Goal: Transaction & Acquisition: Purchase product/service

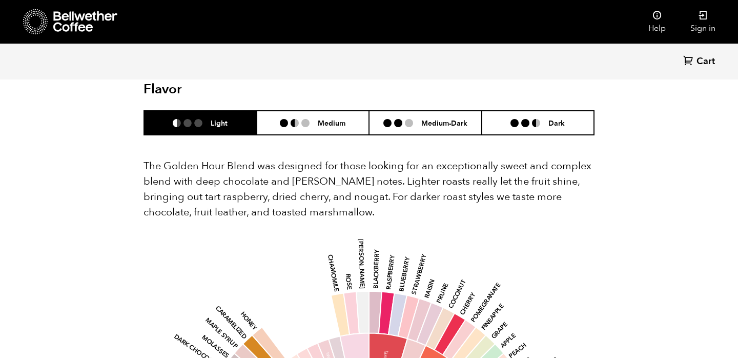
scroll to position [595, 0]
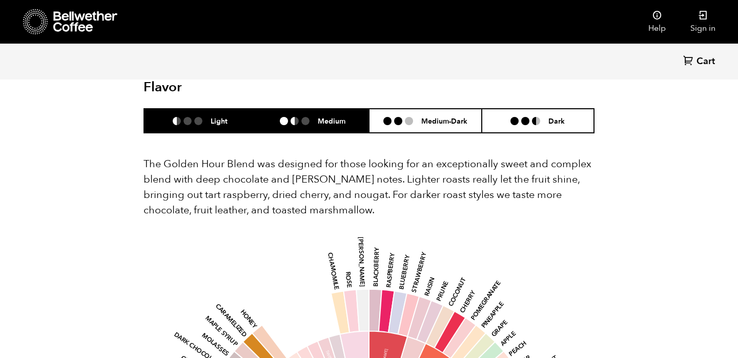
click at [341, 116] on h6 "Medium" at bounding box center [332, 120] width 28 height 9
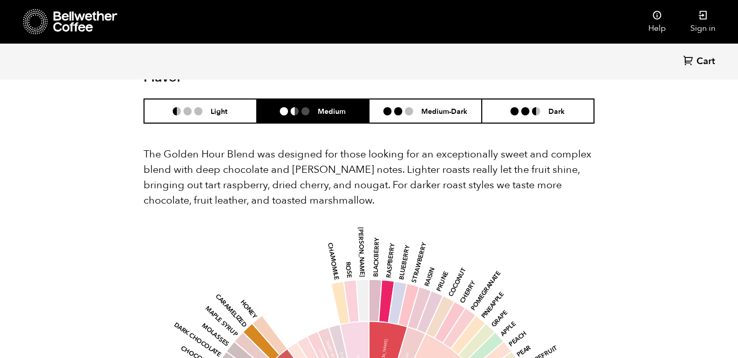
scroll to position [575, 0]
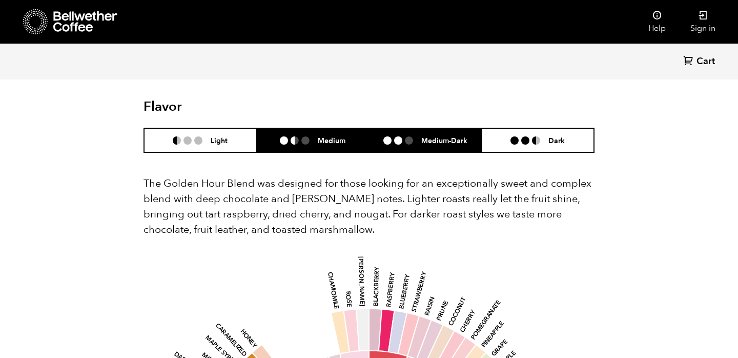
click at [431, 136] on h6 "Medium-Dark" at bounding box center [444, 140] width 46 height 9
click at [323, 128] on li "Medium" at bounding box center [313, 140] width 113 height 24
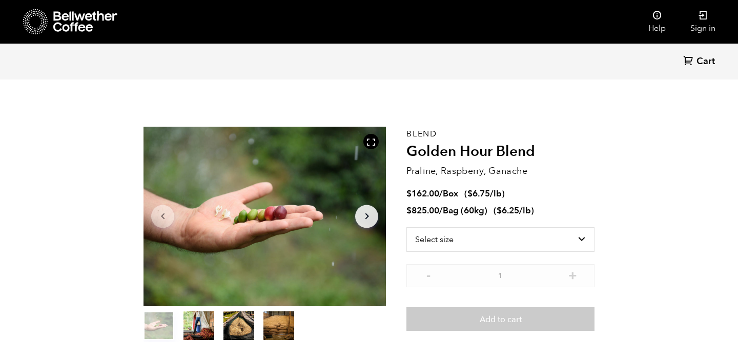
scroll to position [0, 0]
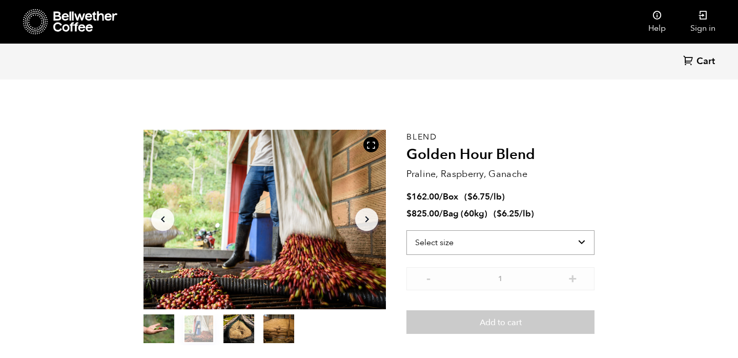
click at [477, 245] on select "Select size Bag (60kg) (132 lbs) Box (24 lbs)" at bounding box center [500, 242] width 188 height 25
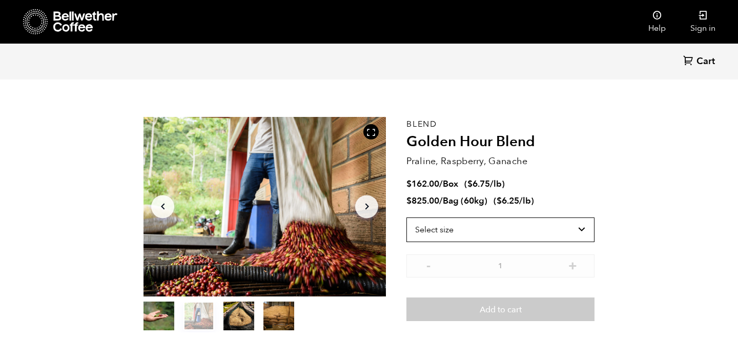
scroll to position [16, 0]
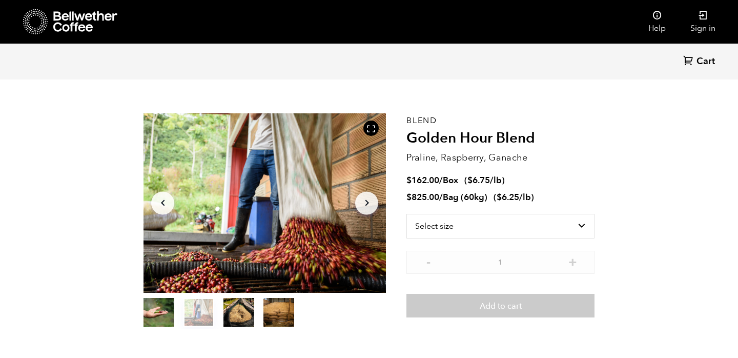
click at [582, 182] on li "$ 162.00 / Box ( $ 6.75 /lb )" at bounding box center [500, 181] width 188 height 12
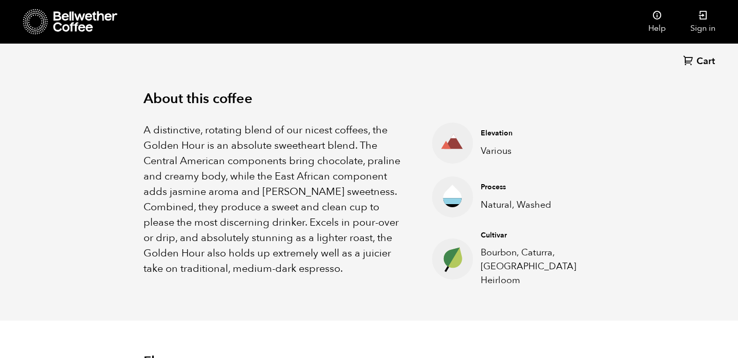
scroll to position [327, 0]
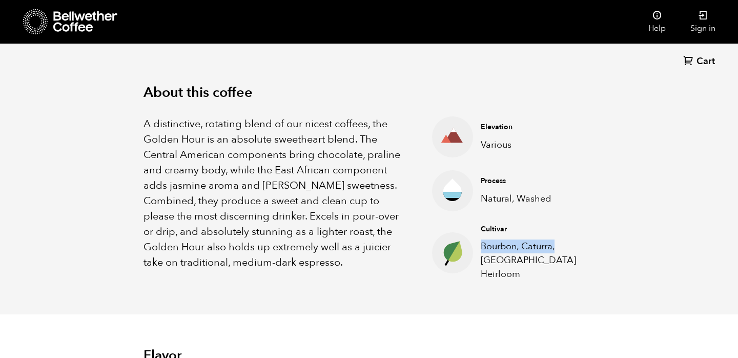
drag, startPoint x: 483, startPoint y: 247, endPoint x: 577, endPoint y: 245, distance: 93.3
click at [577, 245] on p "Bourbon, Caturra, [GEOGRAPHIC_DATA] Heirloom" at bounding box center [530, 260] width 98 height 42
copy p "Bourbon, Caturra,"
click at [571, 212] on ul "Elevation Various Process Natural, Washed Cultivar Bourbon, [GEOGRAPHIC_DATA], …" at bounding box center [500, 198] width 188 height 165
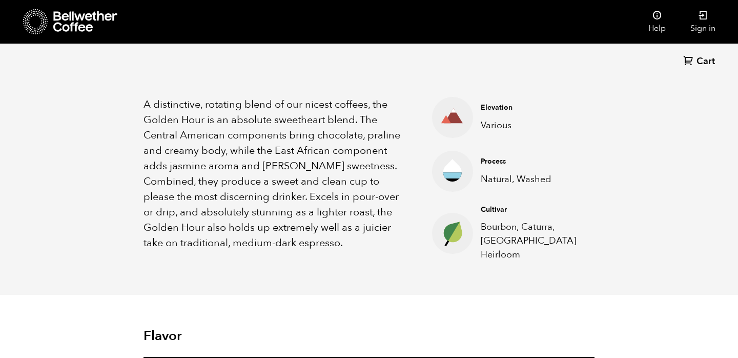
scroll to position [0, 0]
